Goal: Task Accomplishment & Management: Use online tool/utility

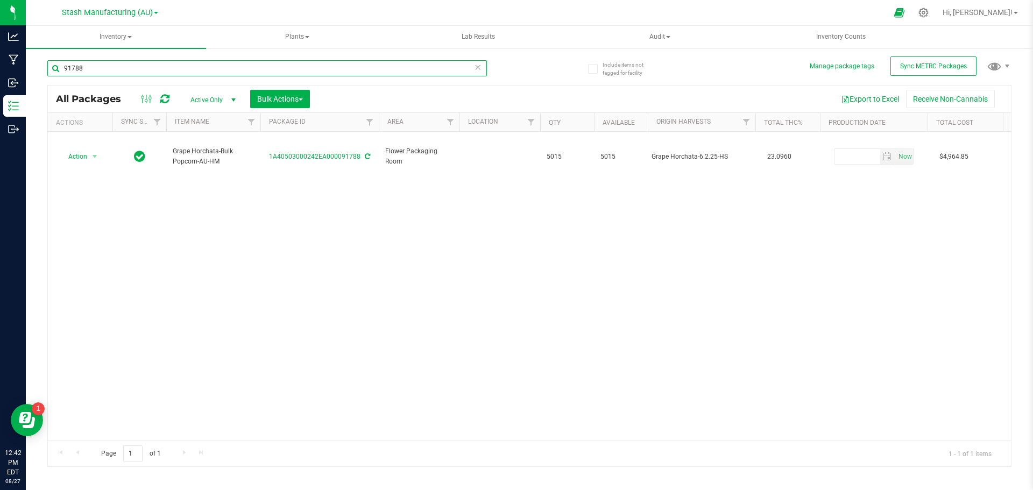
click at [124, 66] on input "91788" at bounding box center [267, 68] width 440 height 16
click at [479, 67] on icon at bounding box center [478, 66] width 8 height 13
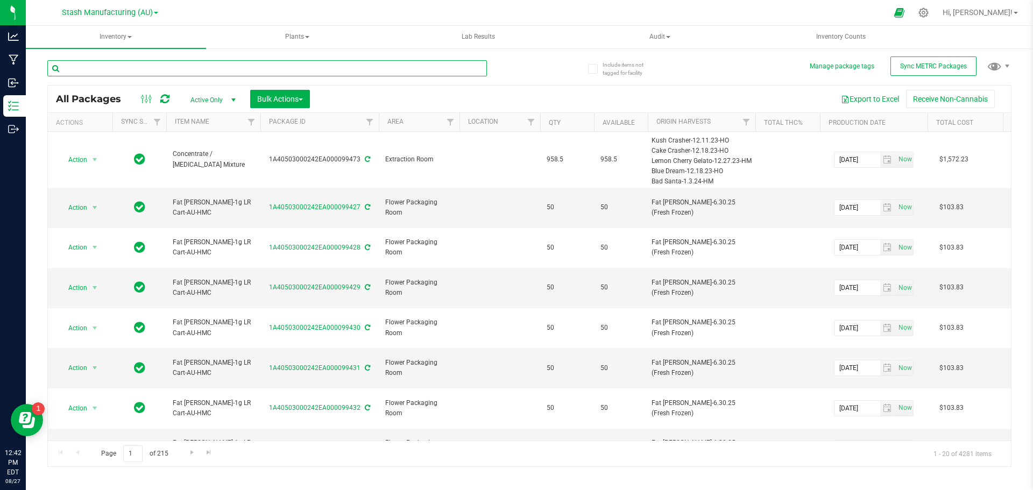
click at [215, 67] on input "text" at bounding box center [267, 68] width 440 height 16
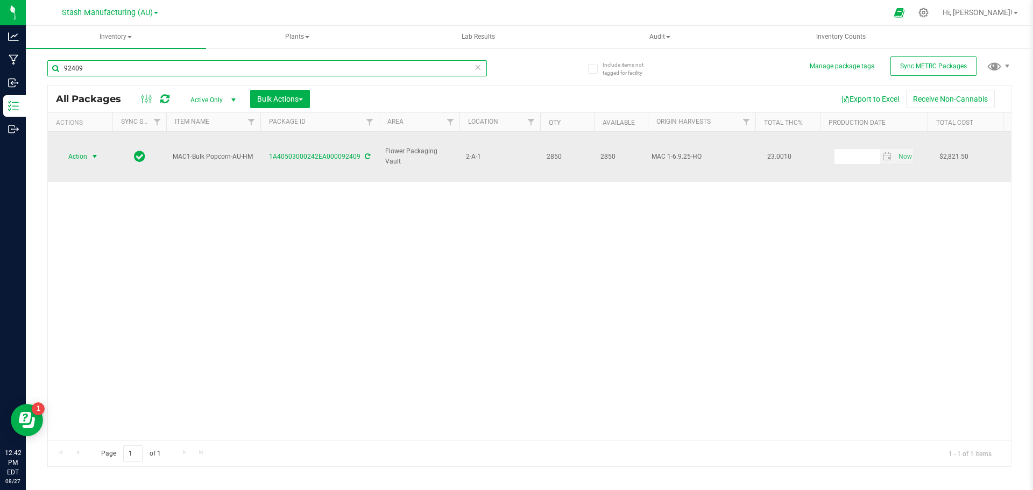
type input "92409"
click at [88, 149] on span "select" at bounding box center [94, 156] width 13 height 15
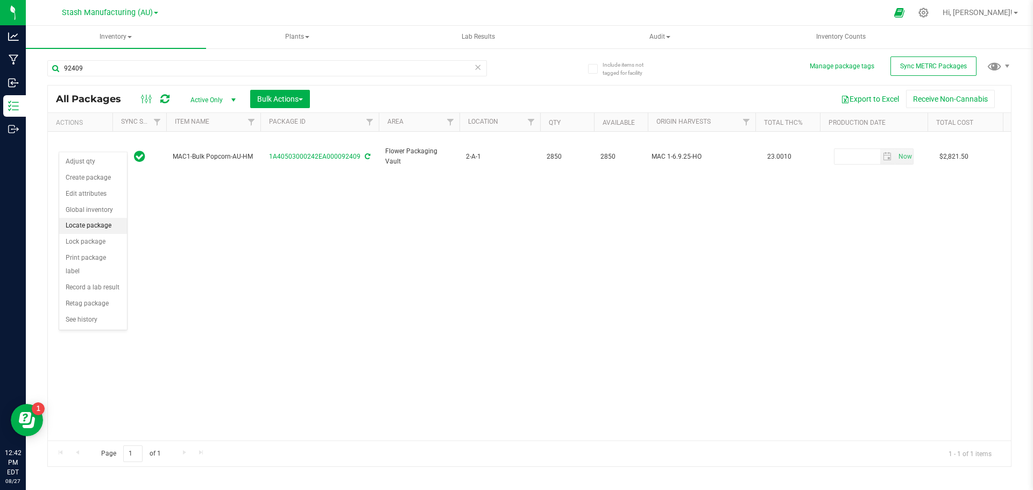
click at [96, 227] on li "Locate package" at bounding box center [93, 226] width 68 height 16
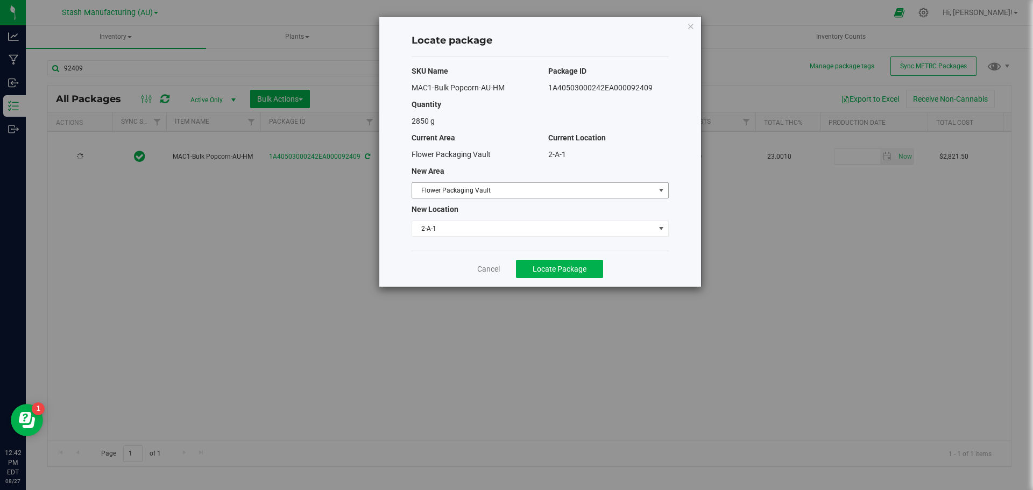
click at [658, 187] on span "select" at bounding box center [661, 190] width 9 height 9
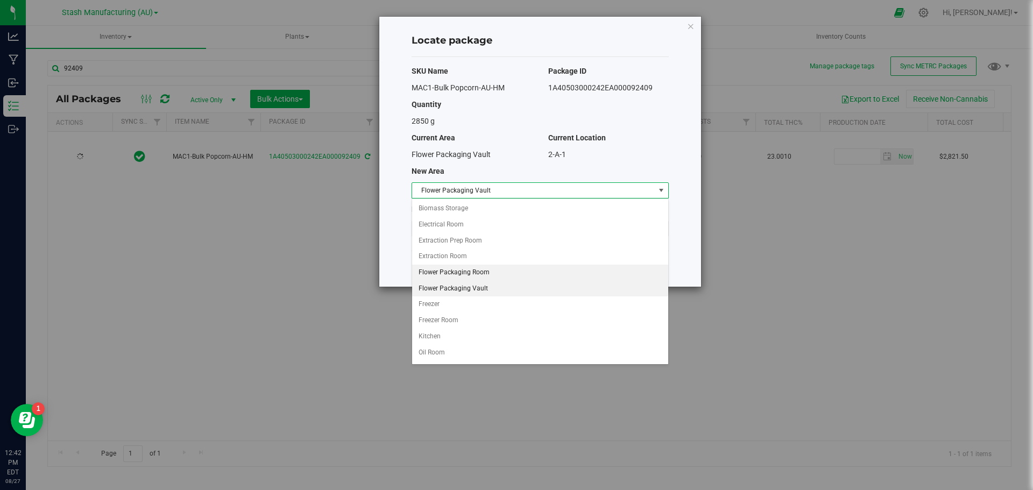
click at [493, 271] on li "Flower Packaging Room" at bounding box center [540, 273] width 256 height 16
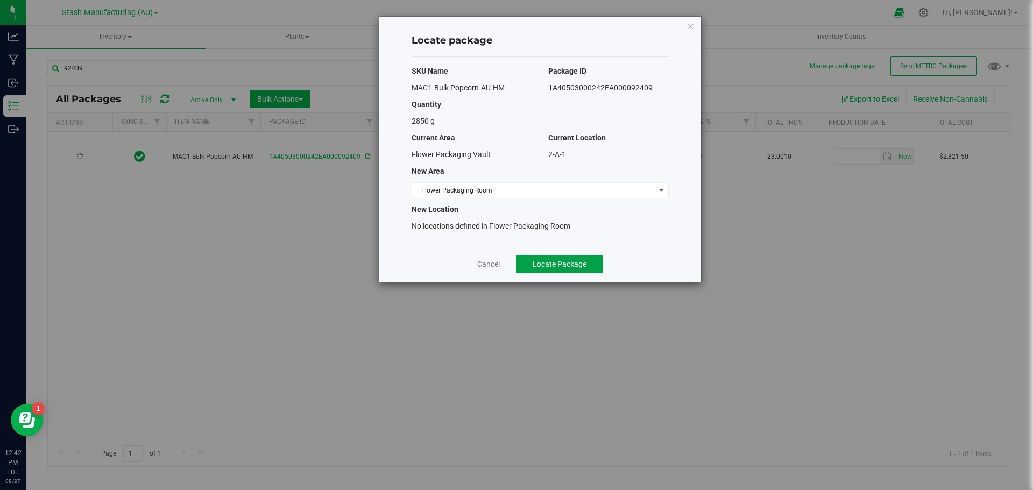
click at [587, 261] on button "Locate Package" at bounding box center [559, 264] width 87 height 18
